Goal: Navigation & Orientation: Go to known website

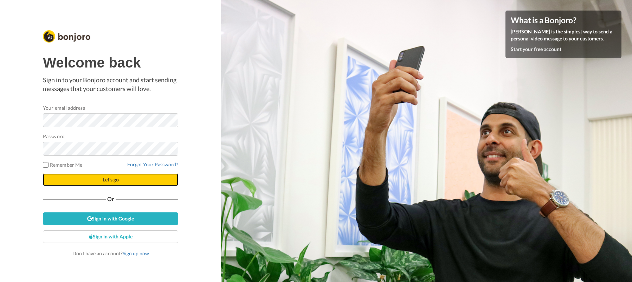
click at [104, 183] on button "Let's go" at bounding box center [110, 179] width 135 height 13
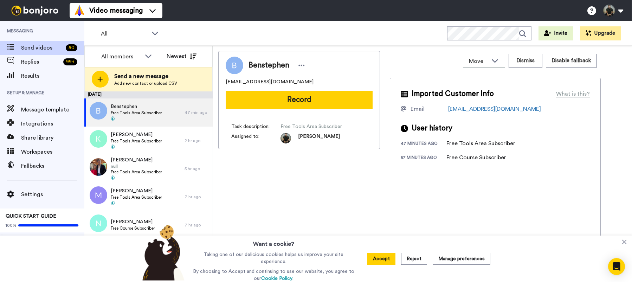
click at [415, 254] on button "Reject" at bounding box center [414, 259] width 26 height 12
